Goal: Task Accomplishment & Management: Use online tool/utility

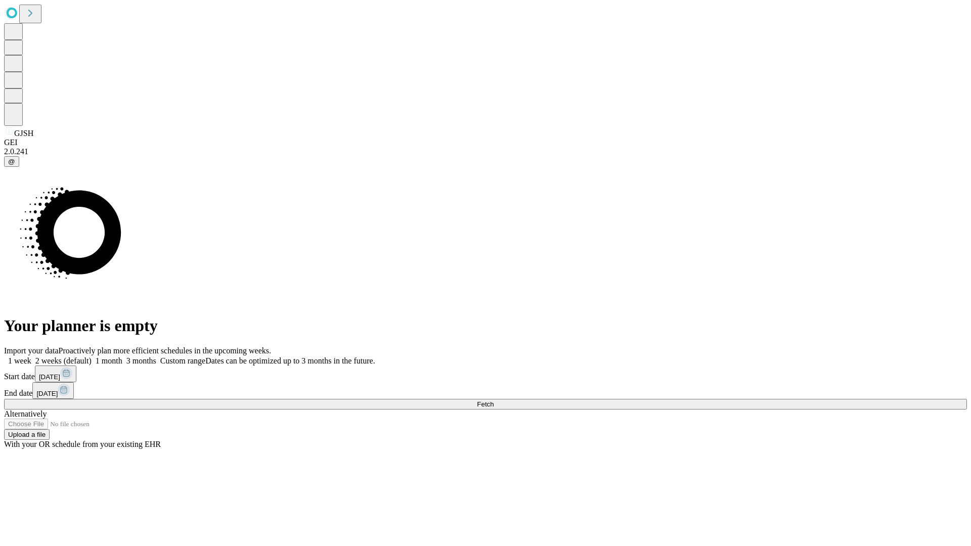
click at [494, 400] on span "Fetch" at bounding box center [485, 404] width 17 height 8
